Goal: Use online tool/utility: Use online tool/utility

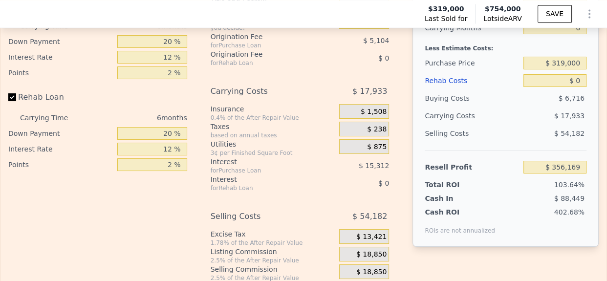
scroll to position [1616, 0]
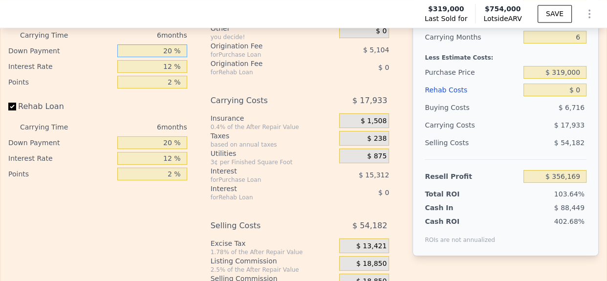
click at [158, 57] on input "20 %" at bounding box center [152, 50] width 70 height 13
type input "10 %"
type input "$ 353,617"
type input "10 %"
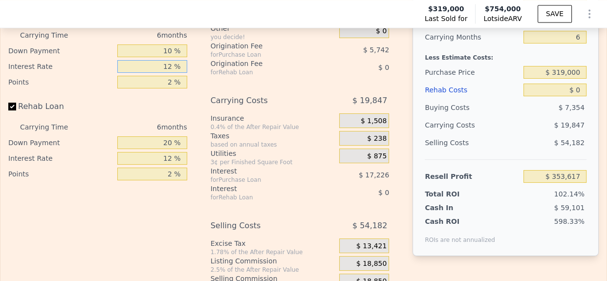
click at [167, 73] on input "12 %" at bounding box center [152, 66] width 70 height 13
type input "10 %"
type input "$ 356,485"
type input "10 %"
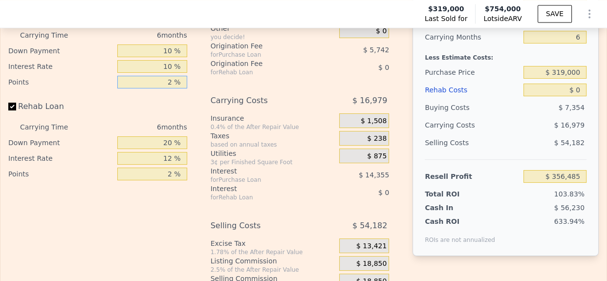
click at [163, 88] on input "2 %" at bounding box center [152, 82] width 70 height 13
type input "1.2 %"
type input "$ 358,782"
type input "1.2 %"
click at [167, 149] on input "20 %" at bounding box center [152, 142] width 70 height 13
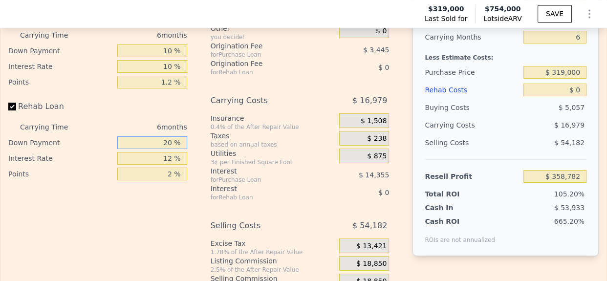
click at [167, 149] on input "20 %" at bounding box center [152, 142] width 70 height 13
type input "10 %"
click at [162, 165] on input "12 %" at bounding box center [152, 158] width 70 height 13
type input "10 %"
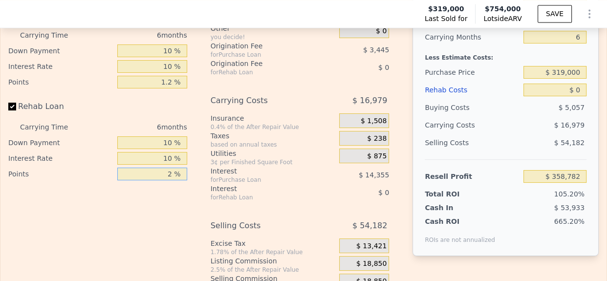
click at [165, 180] on input "2 %" at bounding box center [152, 174] width 70 height 13
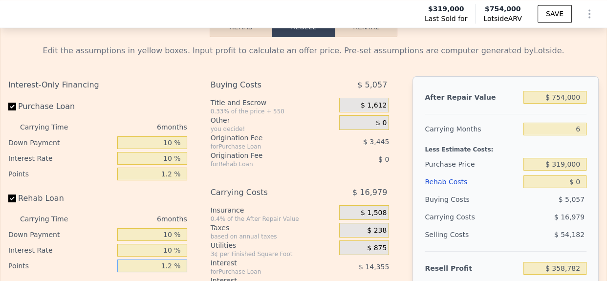
scroll to position [1512, 0]
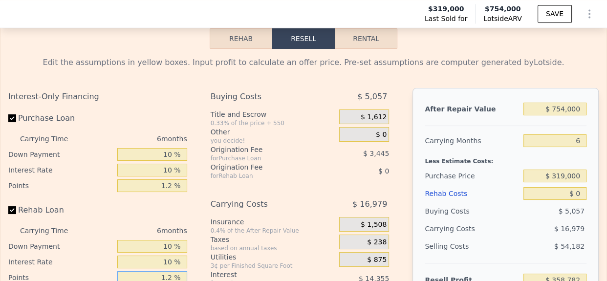
type input "1.2 %"
click at [563, 115] on input "$ 754,000" at bounding box center [554, 109] width 63 height 13
type input "$ 7"
type input "-$ 340,071"
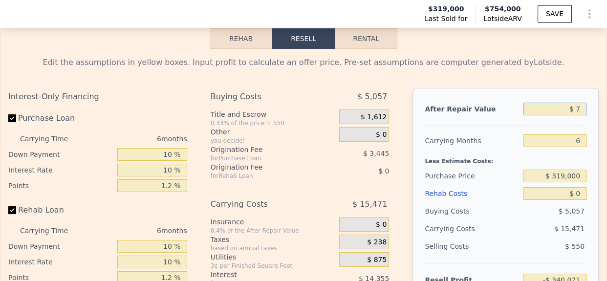
type input "$ 73"
type input "-$ 340,010"
type input "$ 730"
type input "-$ 339,400"
type input "$ 730,000"
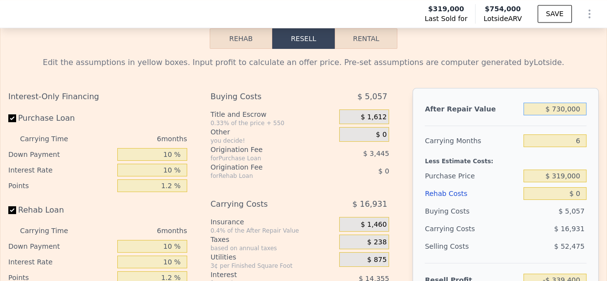
type input "$ 336,537"
type input "$ 730,000"
click at [568, 182] on input "$ 319,000" at bounding box center [554, 176] width 63 height 13
type input "$ 450,000"
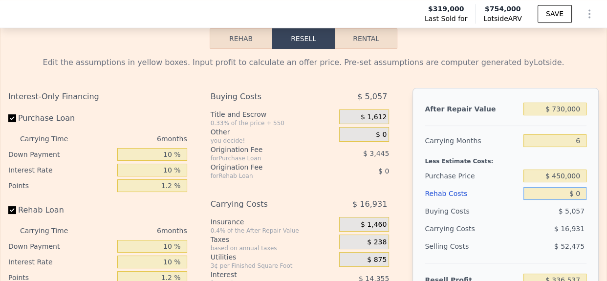
click at [572, 200] on input "$ 0" at bounding box center [554, 193] width 63 height 13
type input "$ 197,793"
type input "$ 115,000"
type input "$ 76,373"
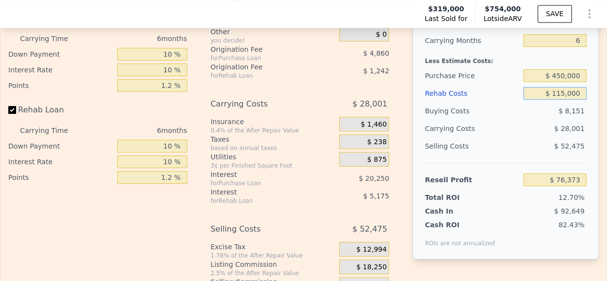
scroll to position [1611, 0]
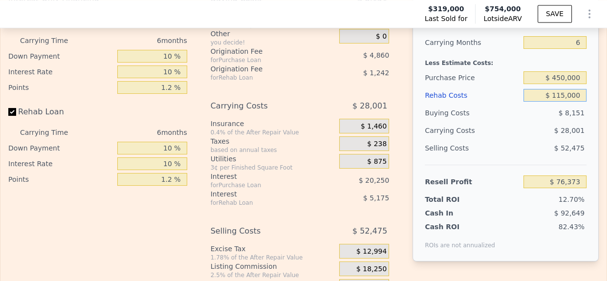
type input "$ 115,000"
click at [499, 157] on div "Selling Costs" at bounding box center [472, 148] width 95 height 18
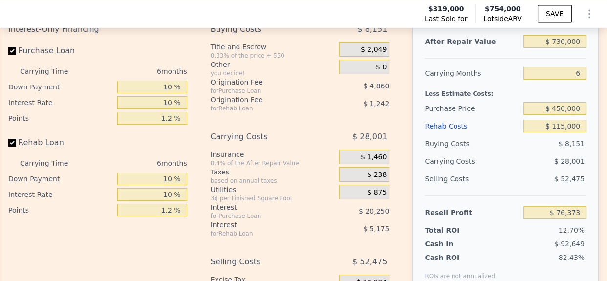
scroll to position [1572, 0]
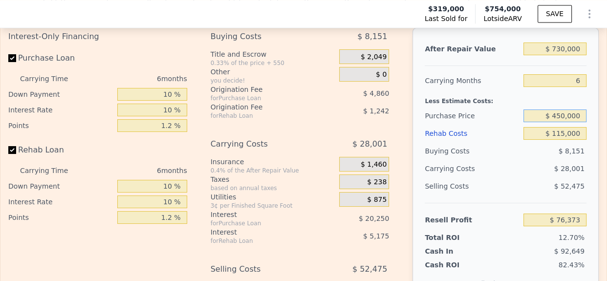
click at [566, 122] on input "$ 450,000" at bounding box center [554, 115] width 63 height 13
type input "$ 405,000"
click at [512, 195] on div "Selling Costs" at bounding box center [472, 186] width 95 height 18
type input "$ 124,031"
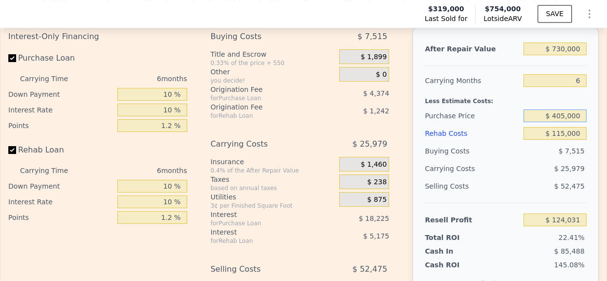
click at [559, 122] on input "$ 405,000" at bounding box center [554, 115] width 63 height 13
type input "$ 450,000"
click at [525, 177] on div "$ 25,979" at bounding box center [537, 169] width 99 height 18
type input "$ 76,373"
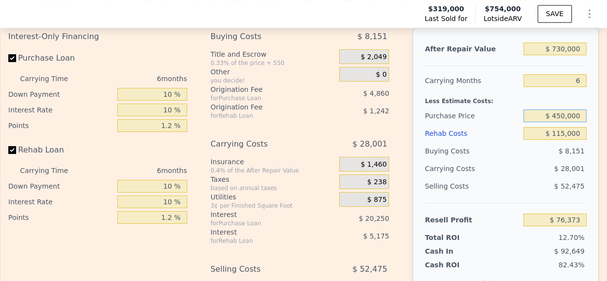
click at [562, 122] on input "$ 450,000" at bounding box center [554, 115] width 63 height 13
type input "$ 453,000"
click at [532, 195] on div "$ 52,475" at bounding box center [554, 186] width 63 height 18
type input "$ 73,194"
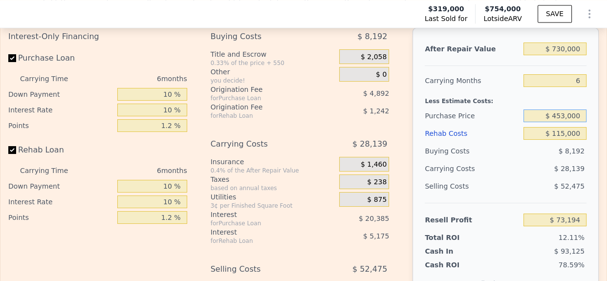
click at [558, 122] on input "$ 453,000" at bounding box center [554, 115] width 63 height 13
type input "$ 456,000"
click at [534, 177] on div "$ 28,139" at bounding box center [537, 169] width 99 height 18
type input "$ 70,019"
